Goal: Task Accomplishment & Management: Complete application form

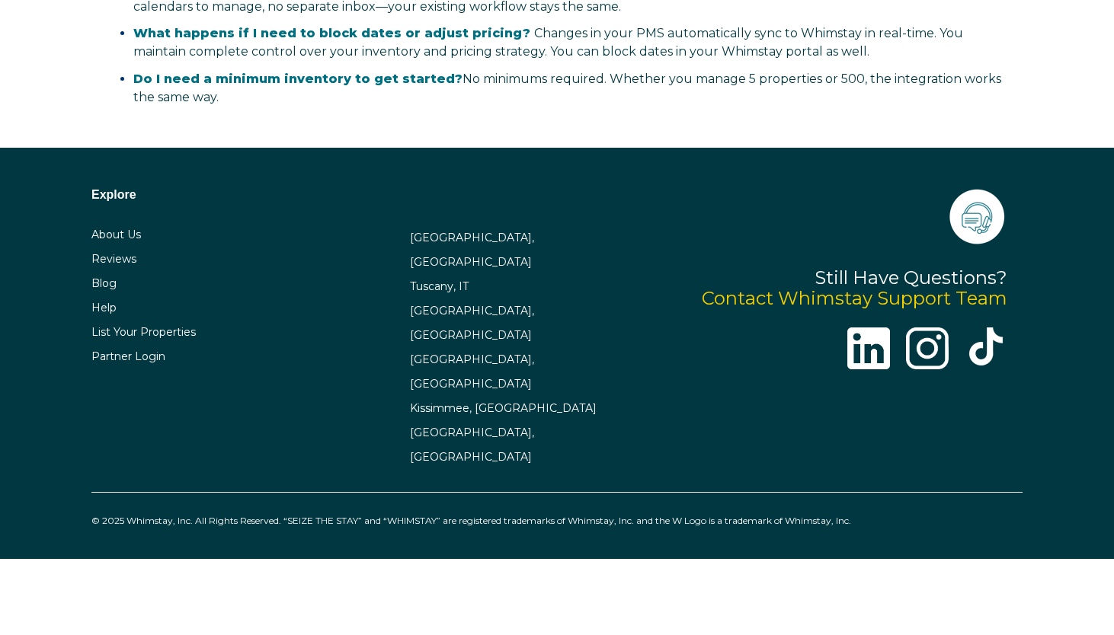
select select "GB"
select select "Standard"
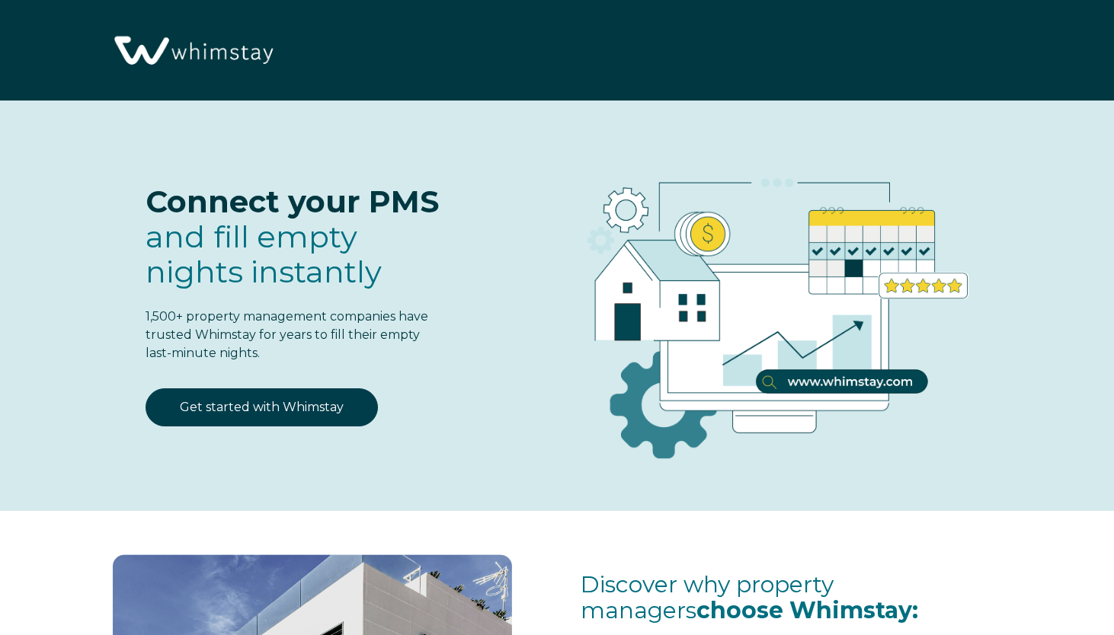
click at [229, 58] on img at bounding box center [192, 52] width 171 height 88
click at [216, 56] on img at bounding box center [192, 52] width 171 height 88
click at [174, 48] on img at bounding box center [192, 52] width 171 height 88
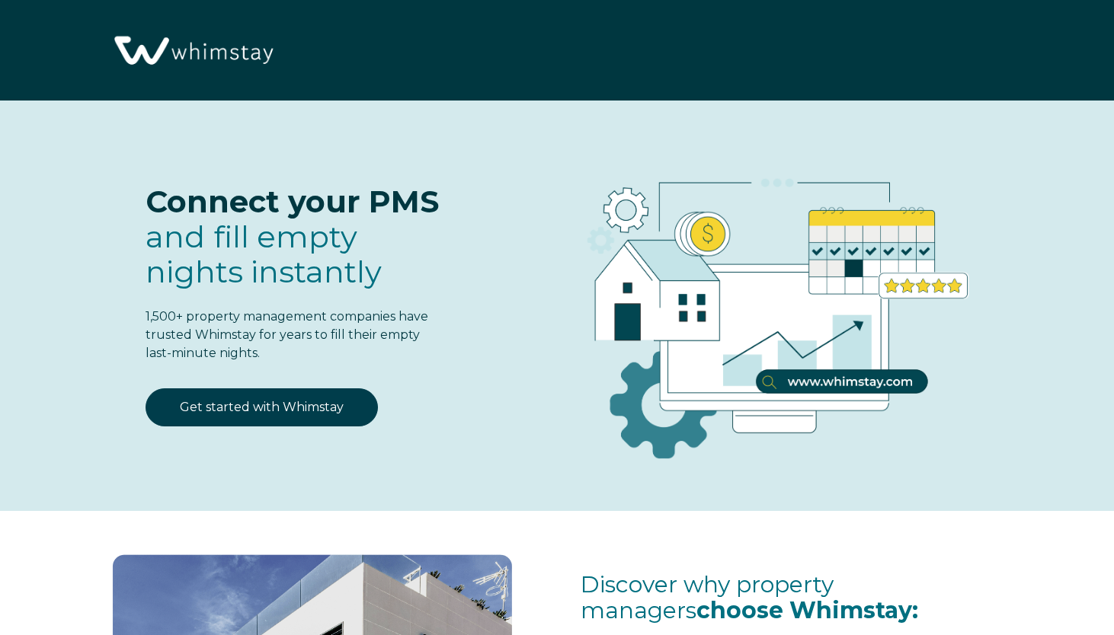
click at [272, 49] on img at bounding box center [192, 52] width 171 height 88
select select "GB"
select select "Standard"
